Goal: Navigation & Orientation: Find specific page/section

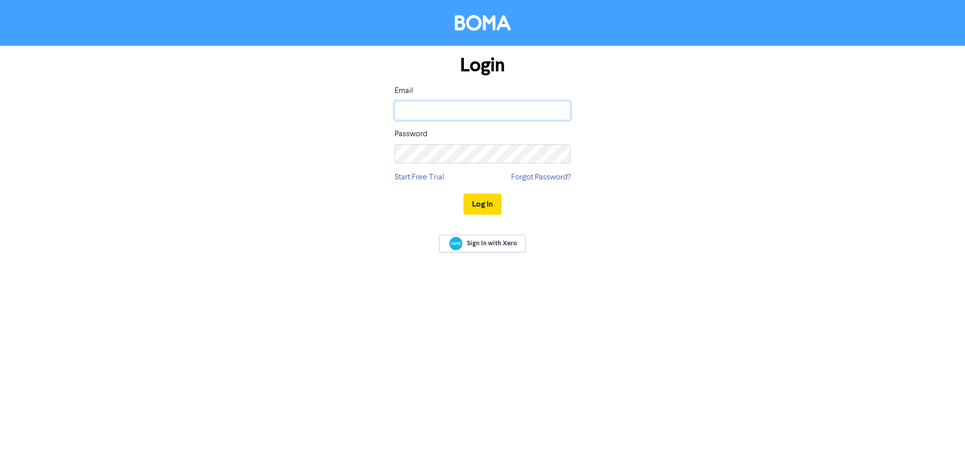
click at [451, 106] on input "email" at bounding box center [483, 110] width 176 height 19
type input "[EMAIL_ADDRESS][DOMAIN_NAME]"
click at [464, 194] on button "Log In" at bounding box center [483, 204] width 38 height 21
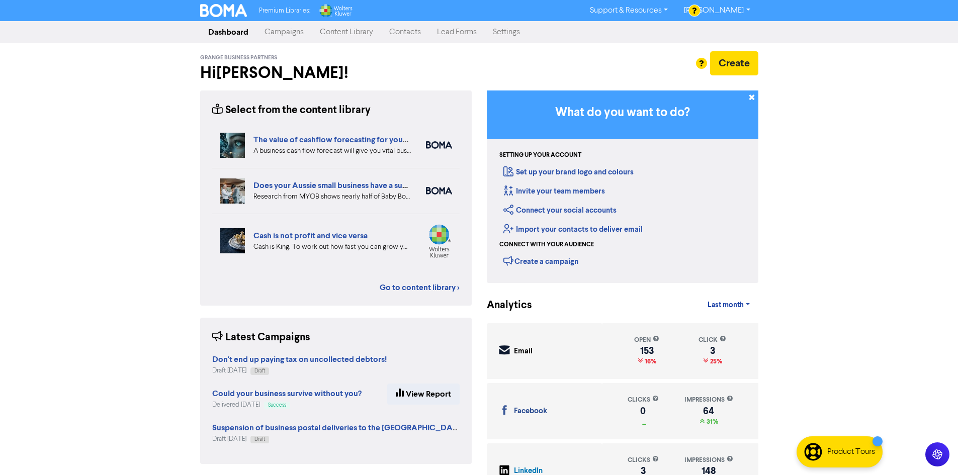
click at [318, 32] on link "Content Library" at bounding box center [346, 32] width 69 height 20
